Goal: Task Accomplishment & Management: Use online tool/utility

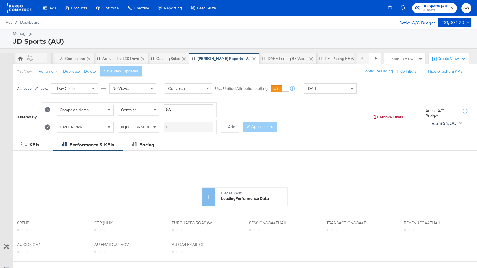
click at [313, 84] on div "[DATE]" at bounding box center [330, 89] width 52 height 10
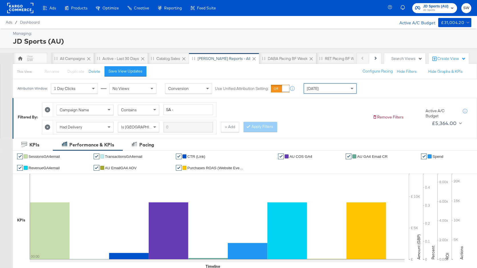
click at [425, 11] on span "JD Sports" at bounding box center [435, 10] width 25 height 5
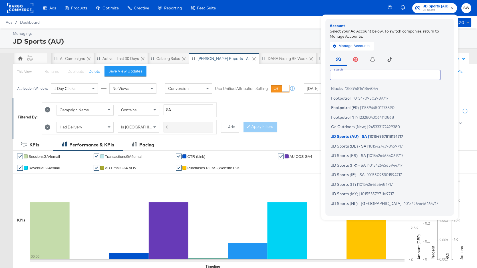
click at [393, 76] on input "text" at bounding box center [385, 75] width 111 height 10
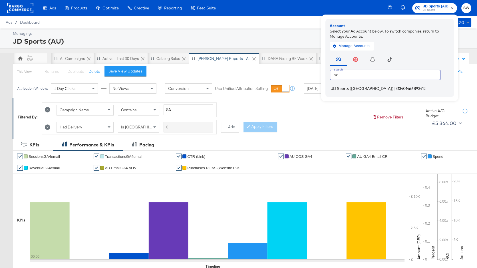
type input "nz"
click at [396, 90] on span "313401466893412" at bounding box center [411, 88] width 30 height 5
